Goal: Task Accomplishment & Management: Complete application form

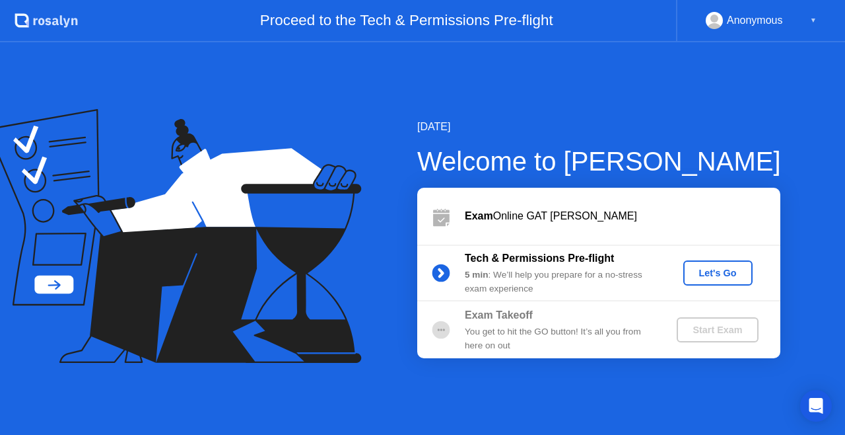
click at [707, 260] on button "Let's Go" at bounding box center [718, 272] width 69 height 25
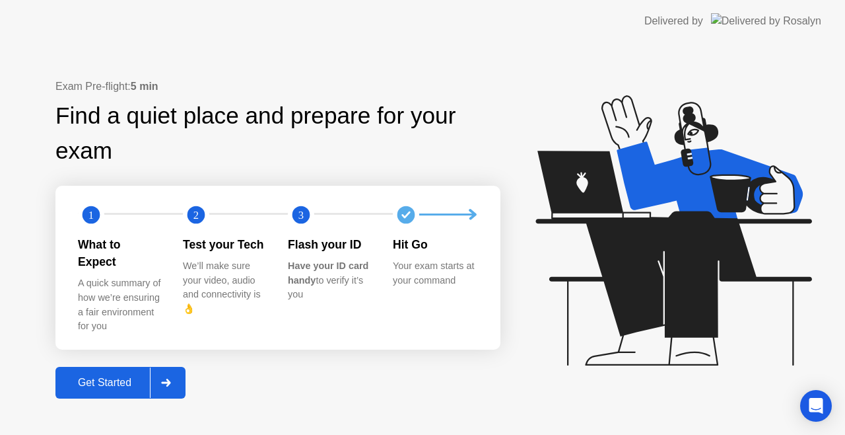
click at [160, 371] on div at bounding box center [166, 382] width 32 height 30
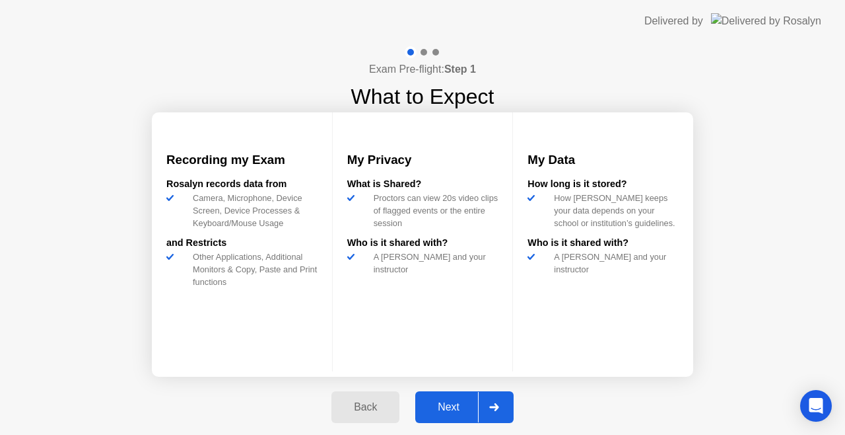
click at [491, 408] on icon at bounding box center [494, 407] width 10 height 8
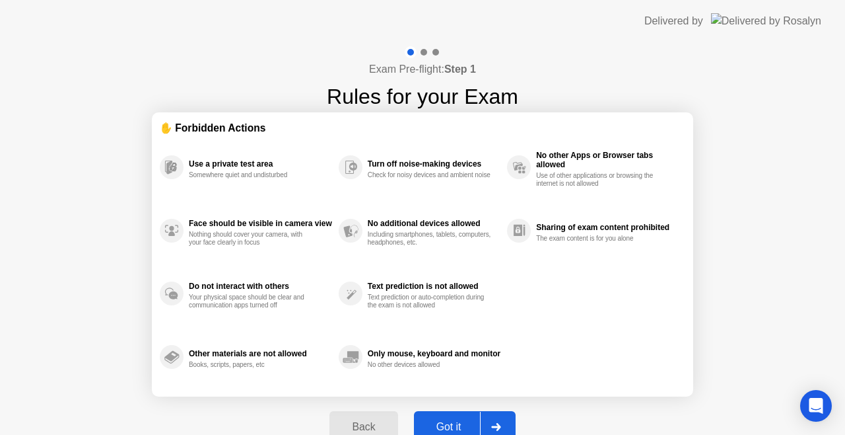
click at [457, 421] on div "Got it" at bounding box center [449, 427] width 62 height 12
select select "**********"
select select "*******"
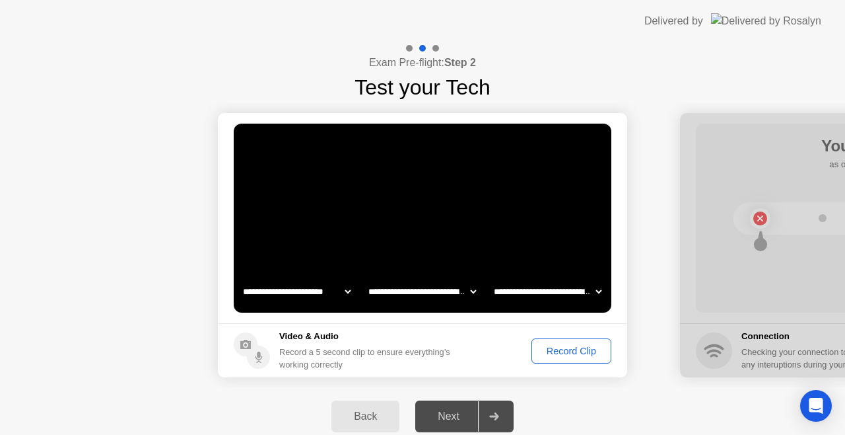
click at [557, 346] on div "Record Clip" at bounding box center [571, 350] width 71 height 11
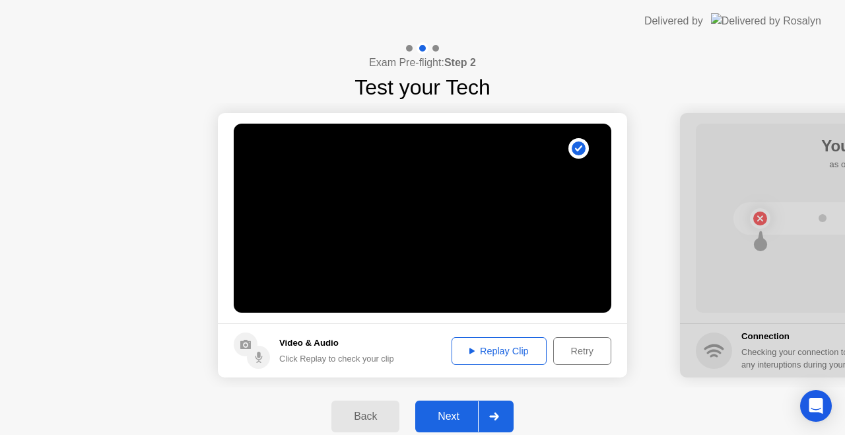
click at [486, 351] on div "Replay Clip" at bounding box center [499, 350] width 86 height 11
click at [362, 418] on div "Back" at bounding box center [366, 416] width 60 height 12
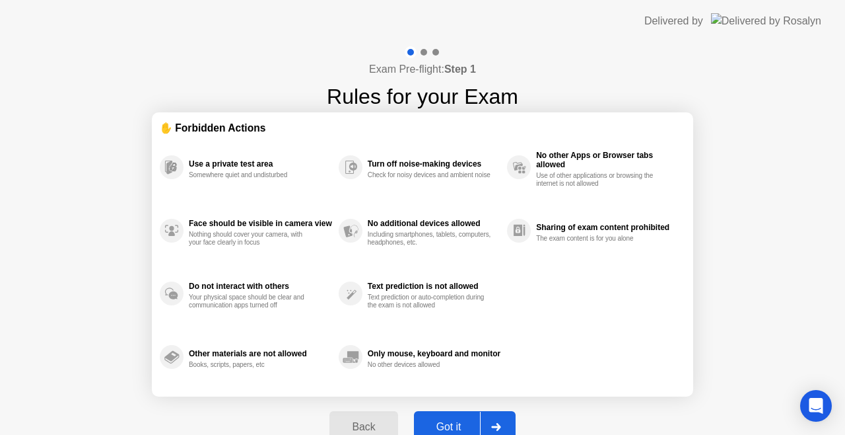
click at [435, 413] on button "Got it" at bounding box center [465, 427] width 102 height 32
select select "**********"
select select "*******"
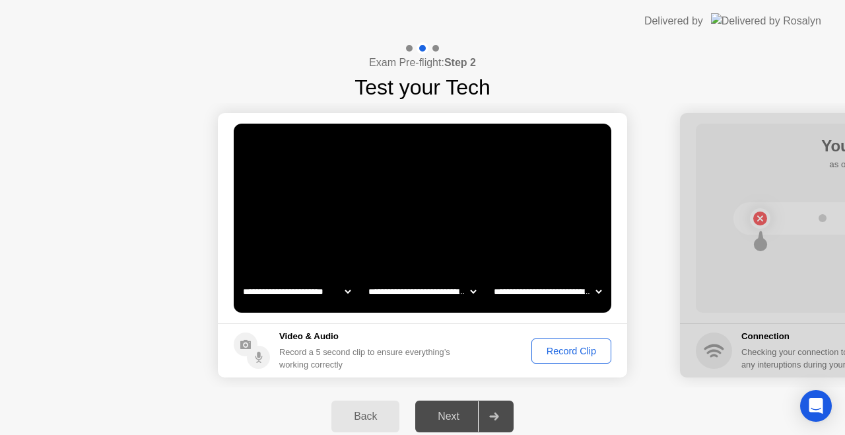
click at [555, 350] on div "Record Clip" at bounding box center [571, 350] width 71 height 11
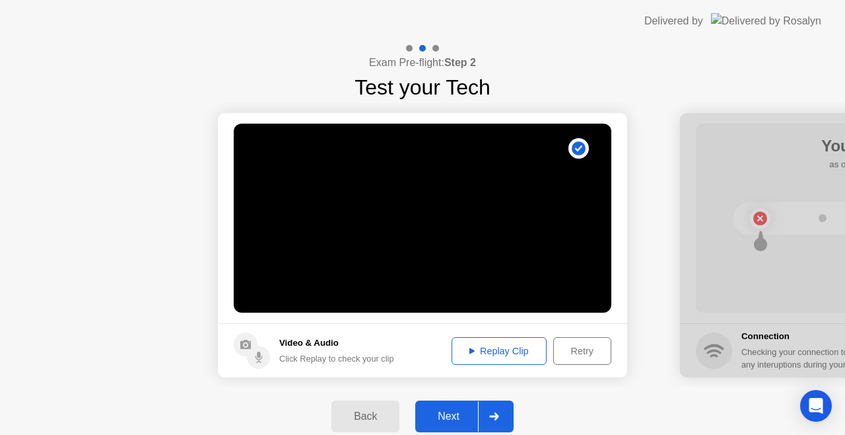
click at [511, 350] on div "Replay Clip" at bounding box center [499, 350] width 86 height 11
click at [483, 410] on div at bounding box center [494, 416] width 32 height 30
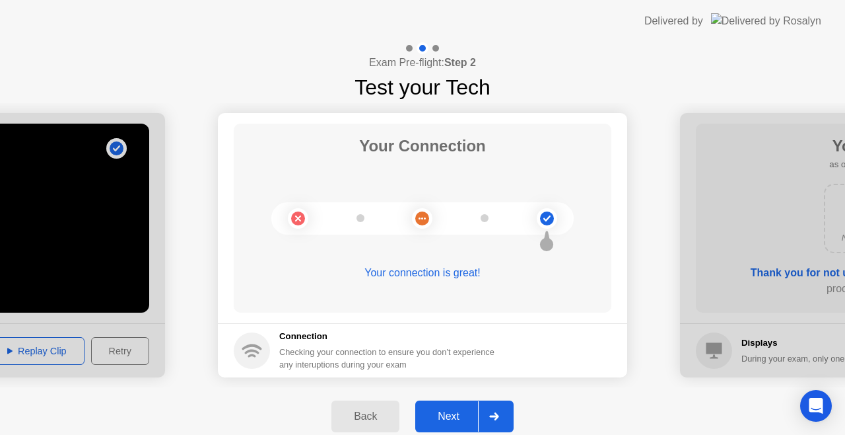
click at [455, 412] on div "Next" at bounding box center [448, 416] width 59 height 12
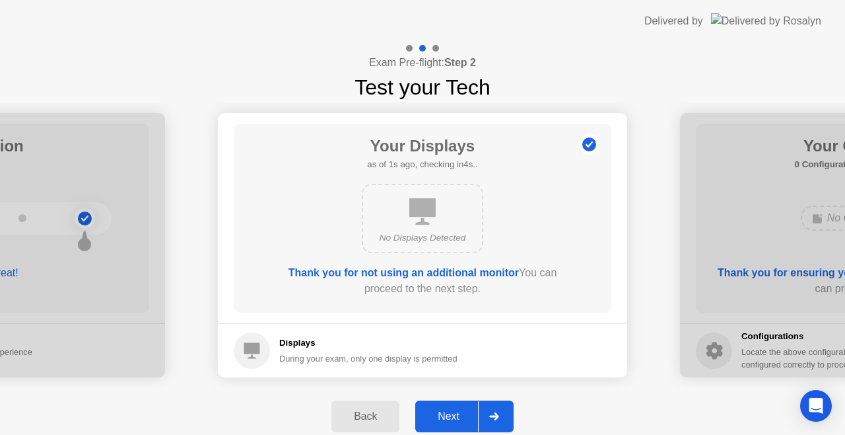
click at [455, 412] on div "Next" at bounding box center [448, 416] width 59 height 12
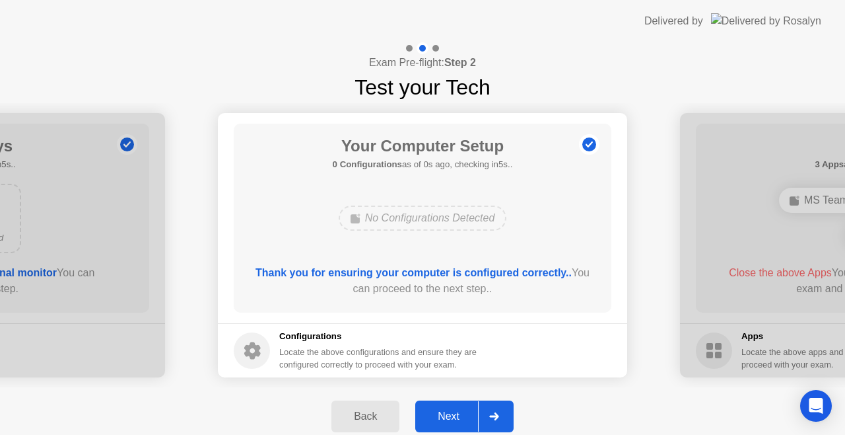
click at [455, 413] on div "Next" at bounding box center [448, 416] width 59 height 12
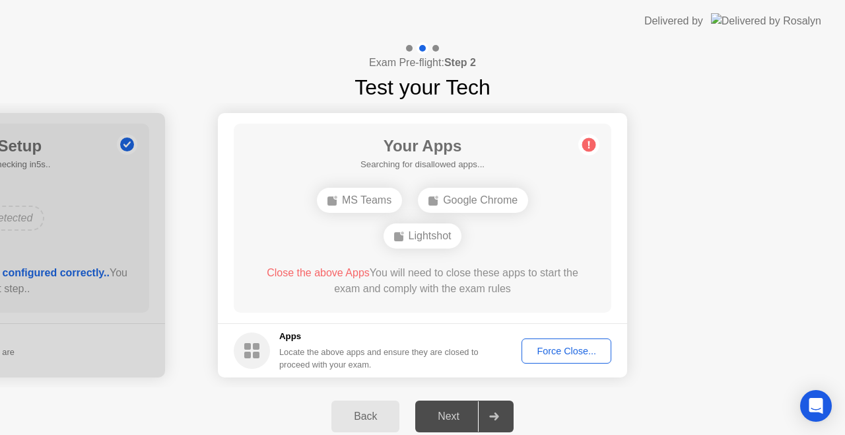
click at [455, 413] on div "Next" at bounding box center [448, 416] width 59 height 12
click at [541, 349] on div "Force Close..." at bounding box center [566, 350] width 81 height 11
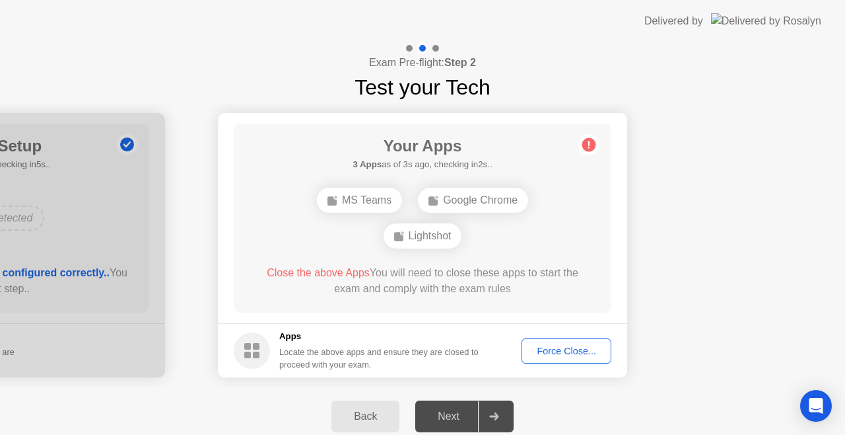
click at [386, 337] on h5 "Apps" at bounding box center [379, 336] width 200 height 13
click at [564, 351] on div "Force Close..." at bounding box center [566, 350] width 81 height 11
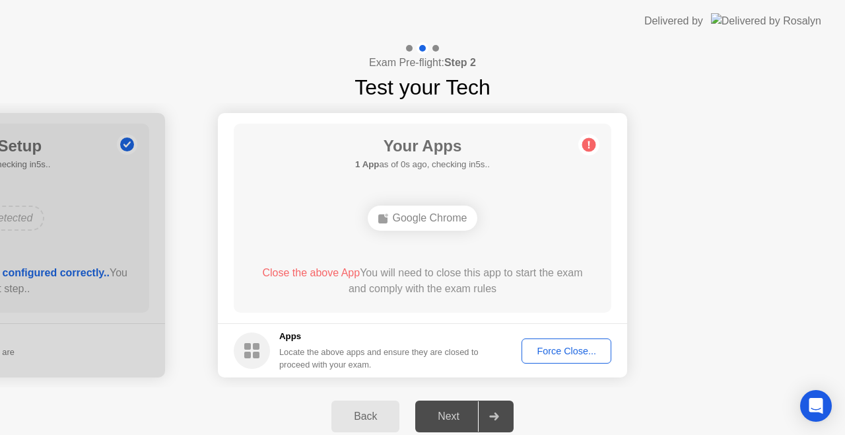
click at [551, 349] on div "Force Close..." at bounding box center [566, 350] width 81 height 11
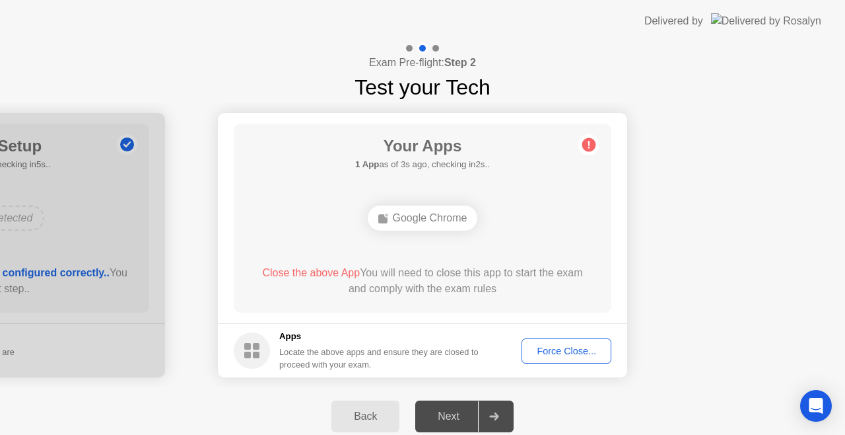
click at [596, 150] on icon at bounding box center [589, 144] width 21 height 21
click at [566, 151] on div "Your Apps 1 App as of 4s ago, checking in1s.. Google Chrome Close the above App…" at bounding box center [423, 218] width 378 height 189
click at [584, 145] on circle at bounding box center [590, 145] width 14 height 14
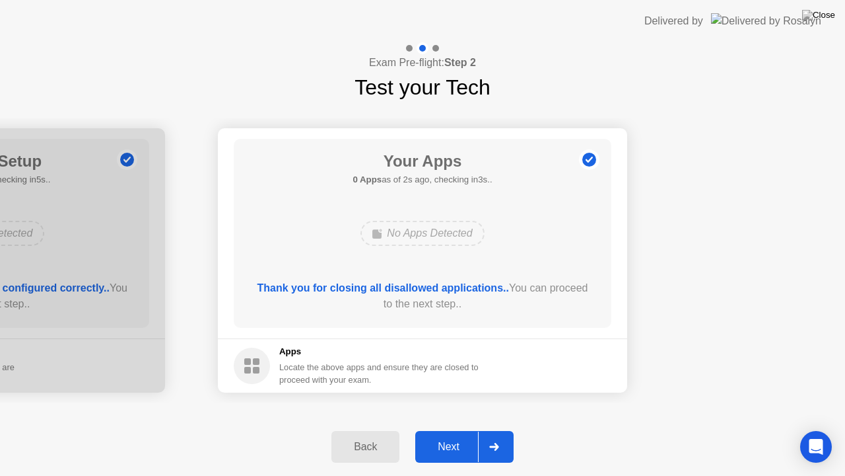
click at [450, 433] on button "Next" at bounding box center [464, 447] width 98 height 32
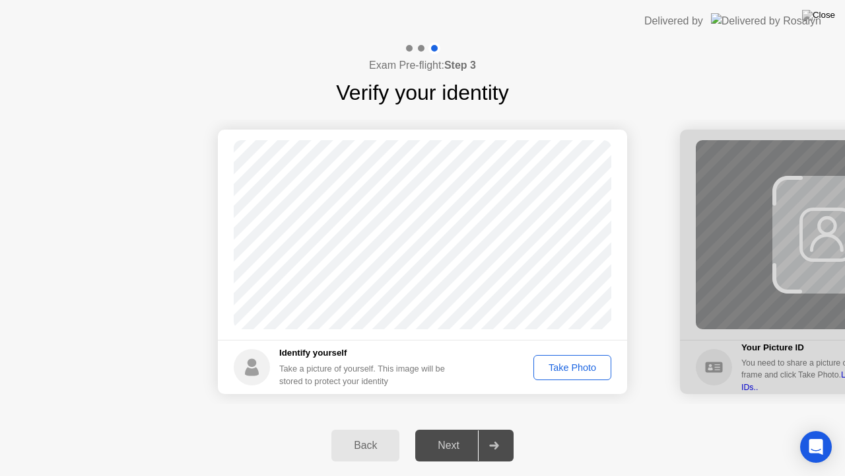
click at [571, 371] on div "Take Photo" at bounding box center [572, 367] width 69 height 11
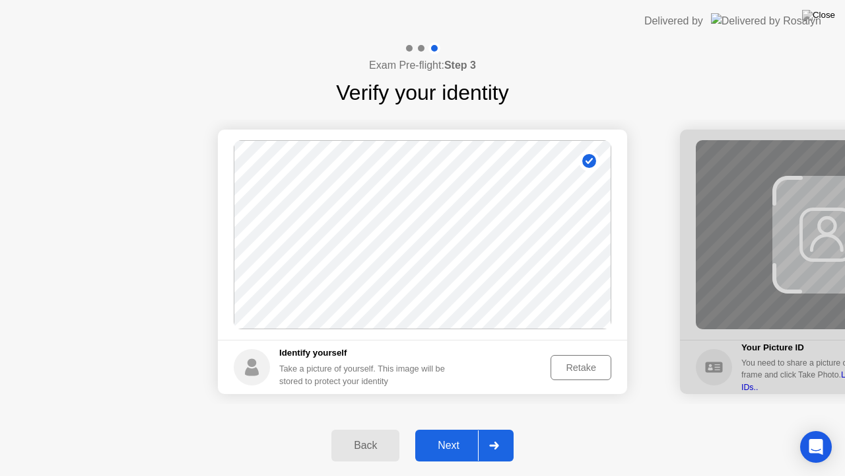
click at [347, 434] on div "Back" at bounding box center [366, 445] width 60 height 12
select select "**********"
select select "*******"
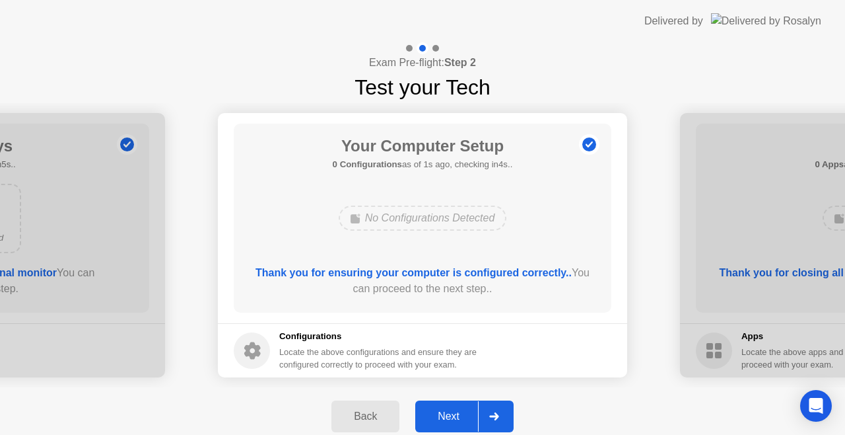
click at [474, 400] on div "Back Next" at bounding box center [422, 416] width 845 height 58
click at [461, 411] on div "Next" at bounding box center [448, 416] width 59 height 12
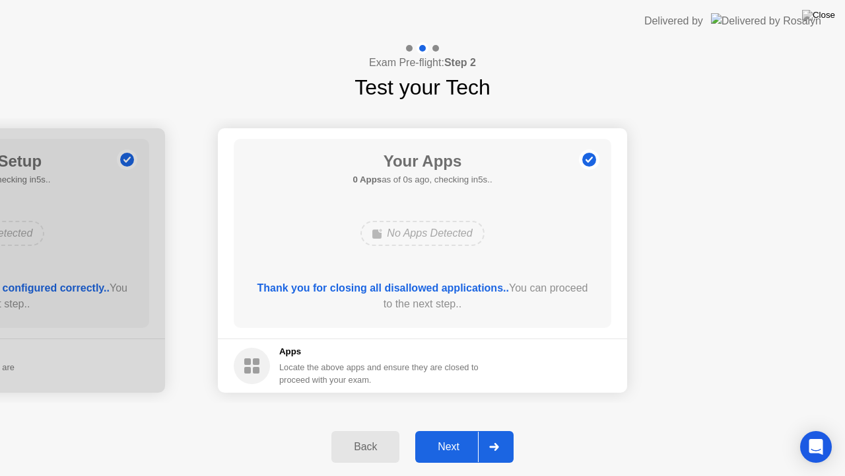
click at [461, 426] on div "Back Next" at bounding box center [422, 446] width 845 height 58
click at [462, 434] on div "Next" at bounding box center [448, 447] width 59 height 12
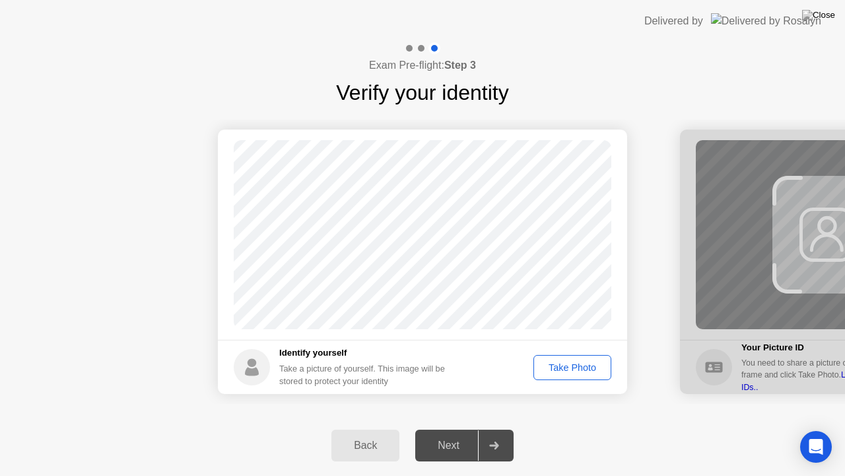
click at [463, 434] on div "Next" at bounding box center [448, 445] width 59 height 12
click at [562, 376] on button "Take Photo" at bounding box center [573, 367] width 78 height 25
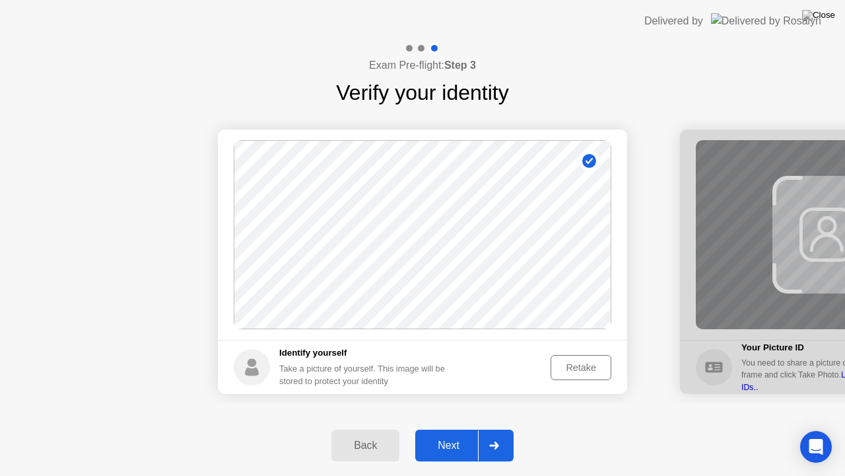
click at [447, 434] on div "Next" at bounding box center [448, 445] width 59 height 12
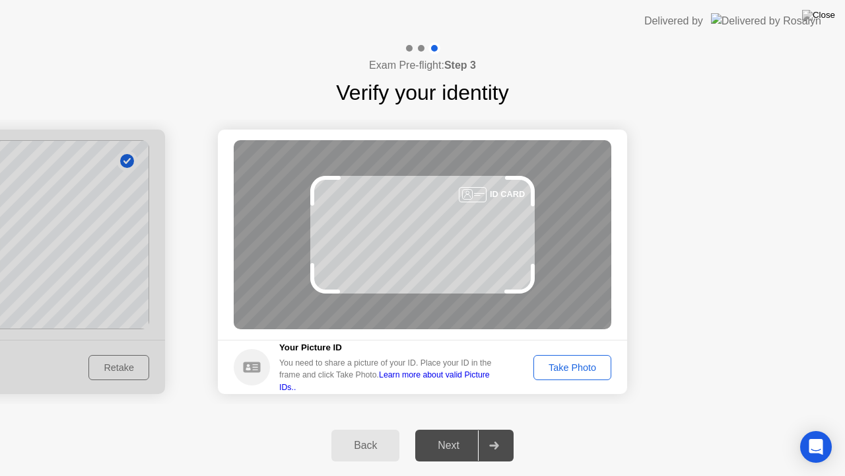
click at [581, 364] on div "Take Photo" at bounding box center [572, 367] width 69 height 11
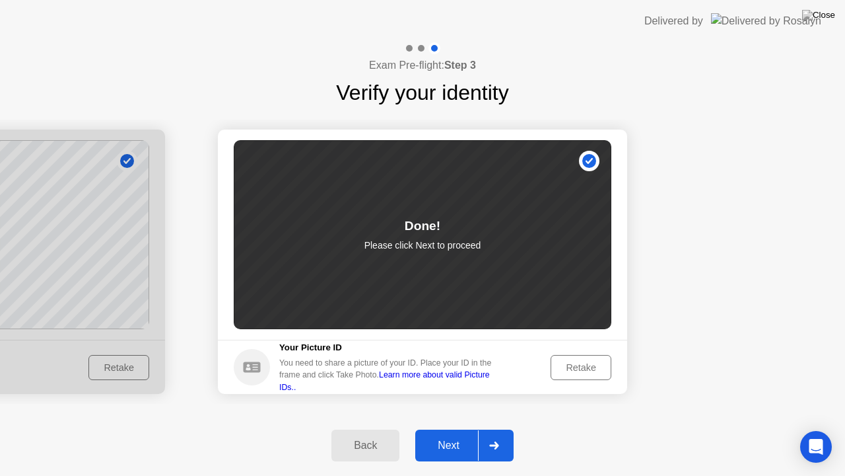
click at [581, 364] on div "Retake" at bounding box center [582, 367] width 52 height 11
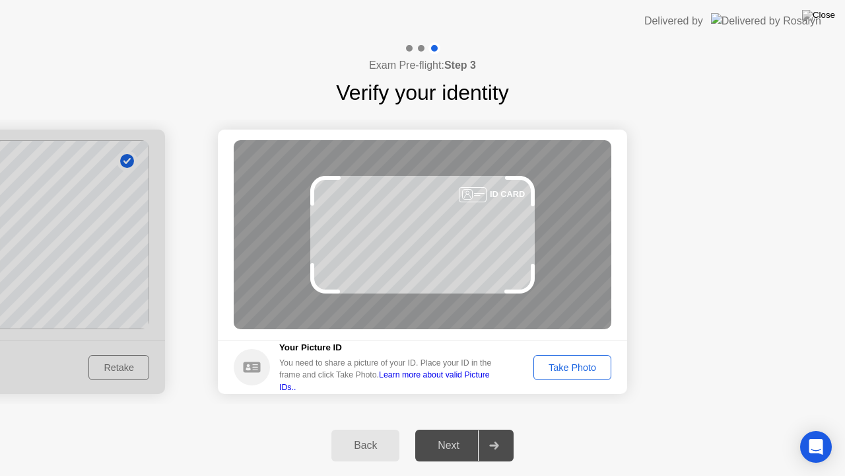
click at [592, 362] on div "Take Photo" at bounding box center [572, 367] width 69 height 11
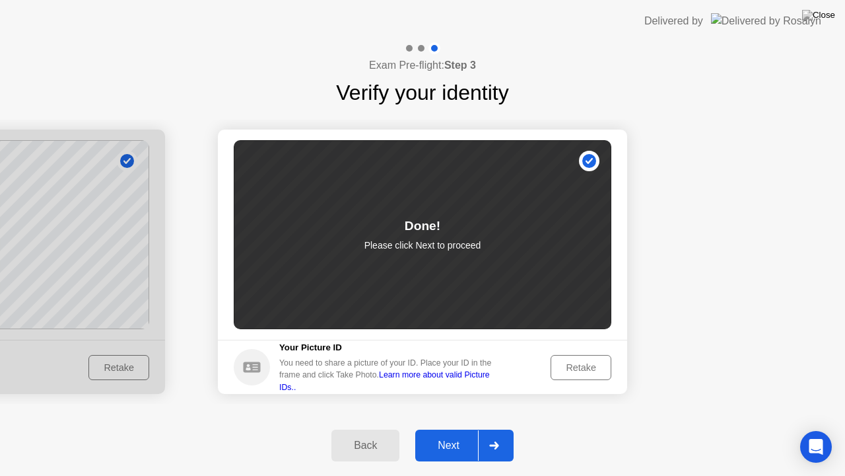
click at [491, 434] on div at bounding box center [494, 445] width 32 height 30
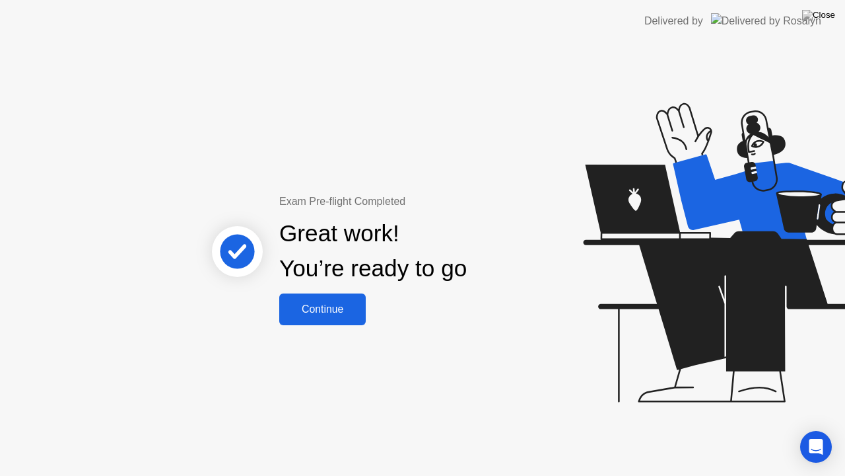
click at [349, 314] on div "Continue" at bounding box center [322, 309] width 79 height 12
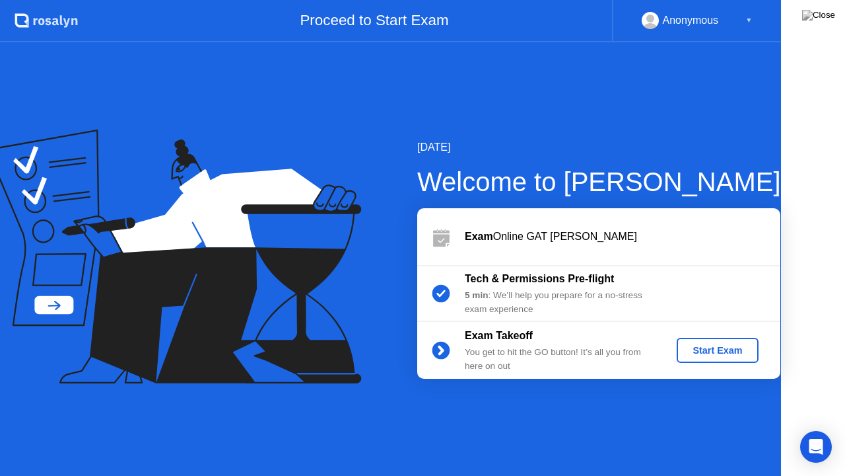
click at [349, 315] on icon at bounding box center [174, 256] width 375 height 254
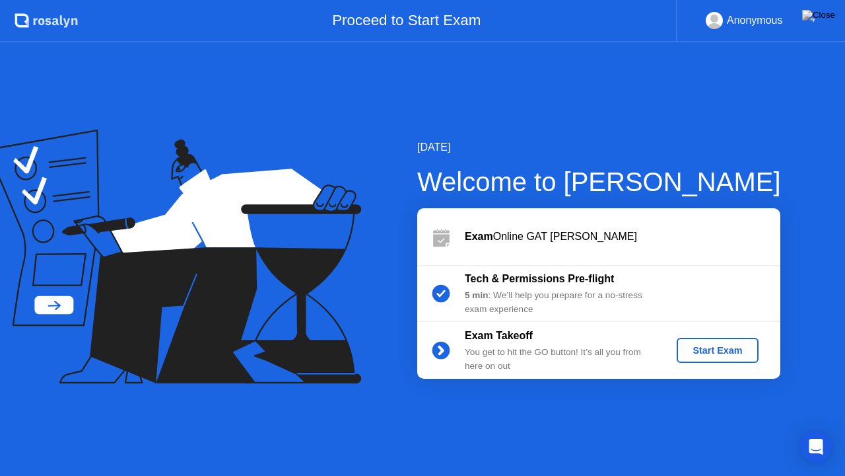
click at [737, 338] on button "Start Exam" at bounding box center [717, 350] width 81 height 25
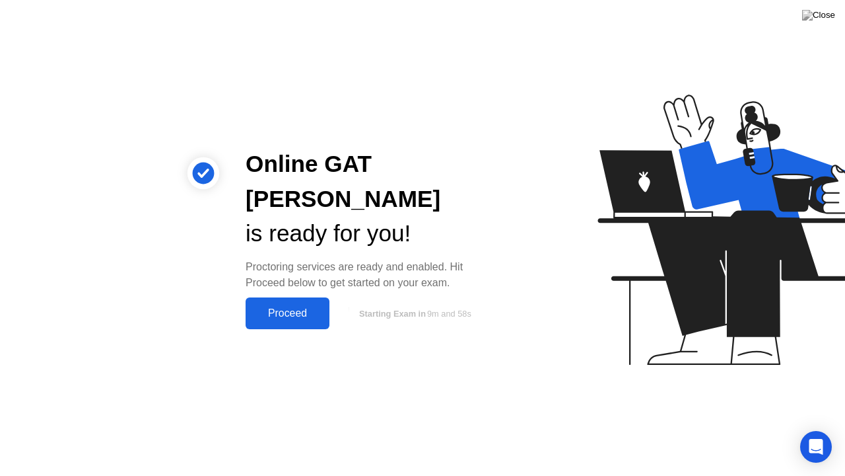
click at [307, 307] on div "Proceed" at bounding box center [288, 313] width 76 height 12
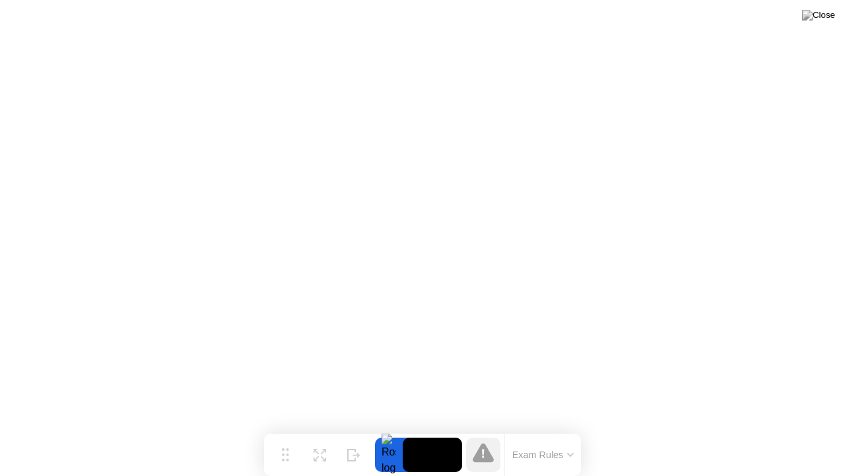
click at [570, 434] on icon at bounding box center [570, 454] width 5 height 3
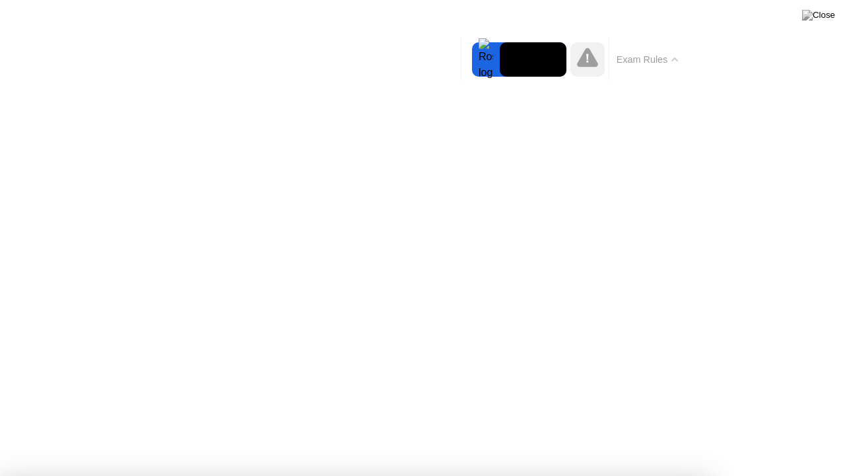
click at [674, 63] on button "Exam Rules" at bounding box center [648, 60] width 70 height 12
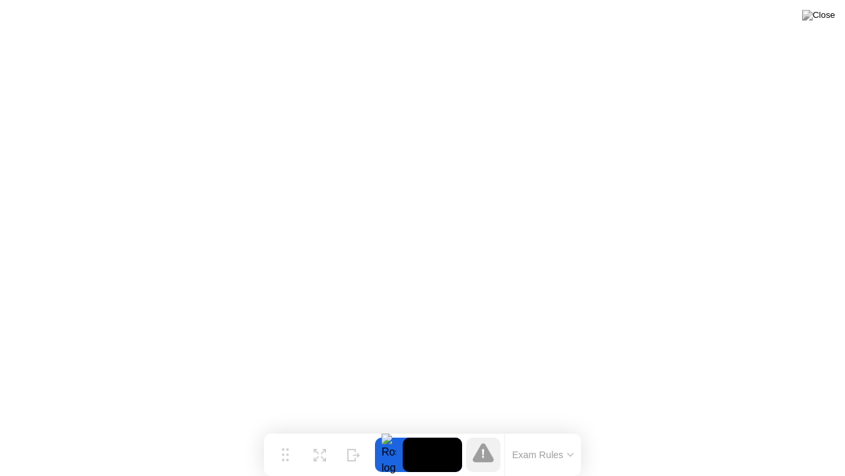
click at [571, 434] on icon at bounding box center [570, 454] width 7 height 4
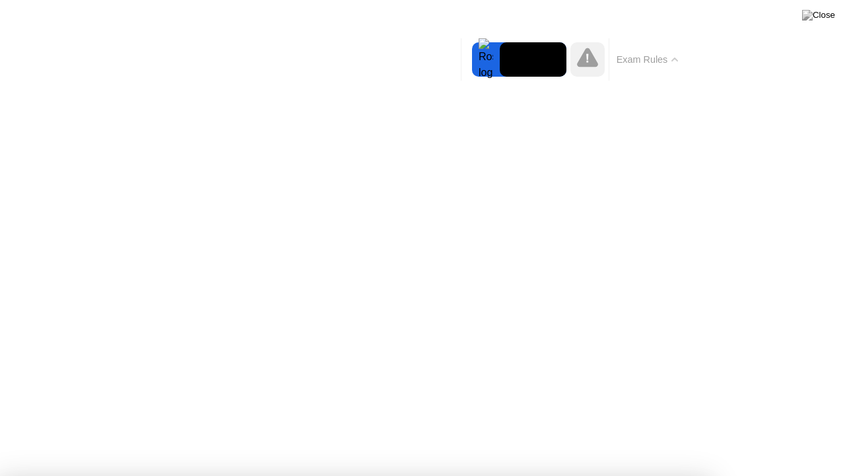
click at [663, 56] on button "Exam Rules" at bounding box center [648, 60] width 70 height 12
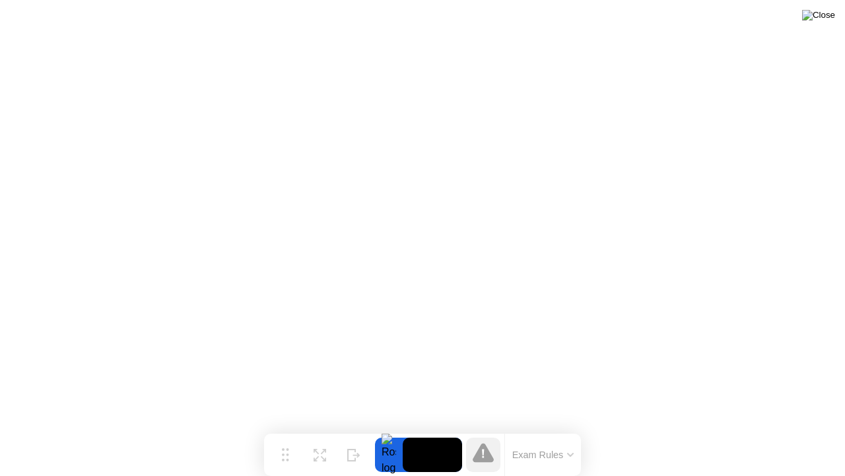
click at [825, 20] on img at bounding box center [819, 15] width 33 height 11
click at [665, 434] on div at bounding box center [422, 476] width 845 height 0
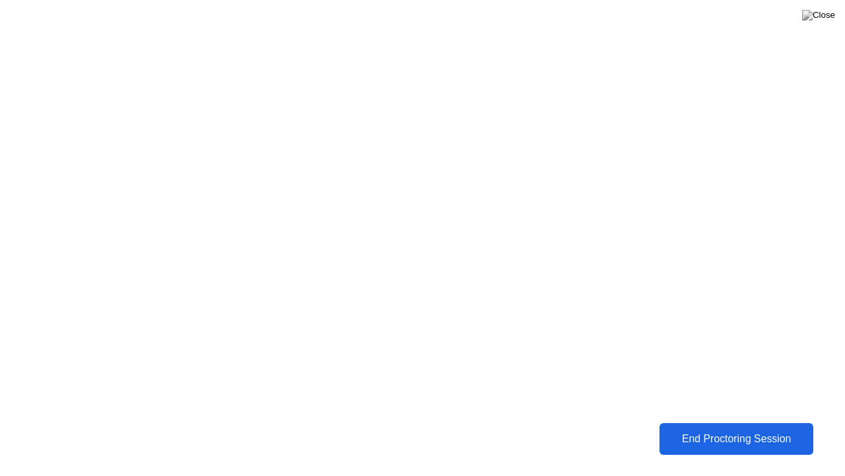
click at [701, 434] on div "End Proctoring Session" at bounding box center [737, 439] width 146 height 12
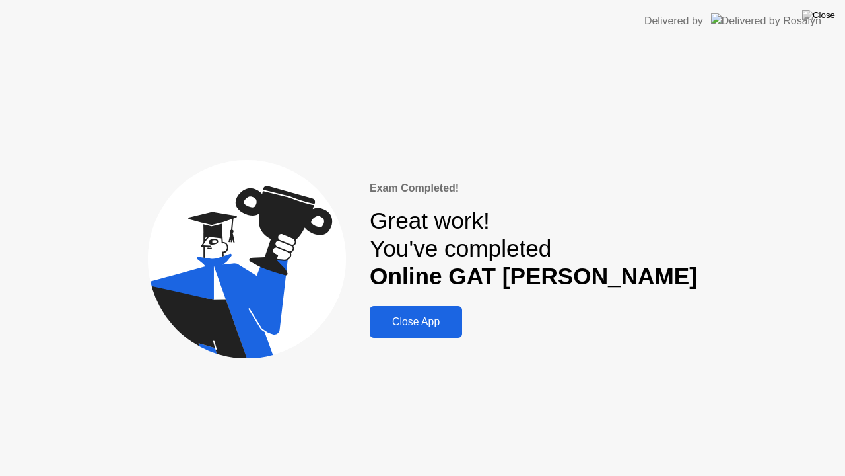
click at [462, 306] on button "Close App" at bounding box center [416, 322] width 92 height 32
